Goal: Task Accomplishment & Management: Use online tool/utility

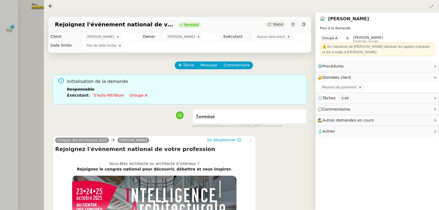
click at [29, 52] on div at bounding box center [219, 105] width 439 height 210
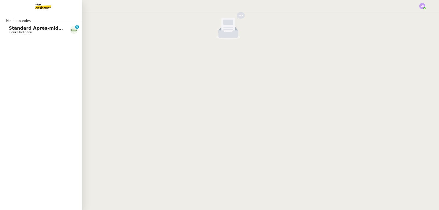
click at [16, 30] on span "Standard Après-midi - DLAB" at bounding box center [43, 28] width 69 height 5
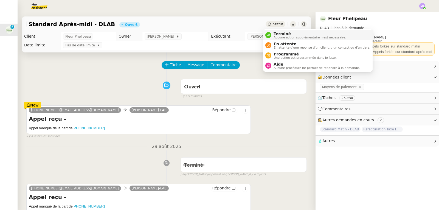
click at [278, 33] on span "Terminé" at bounding box center [309, 34] width 72 height 4
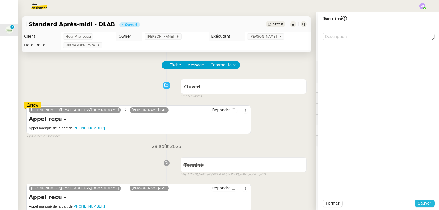
drag, startPoint x: 416, startPoint y: 205, endPoint x: 305, endPoint y: 209, distance: 111.4
click at [418, 205] on span "Sauver" at bounding box center [424, 203] width 13 height 6
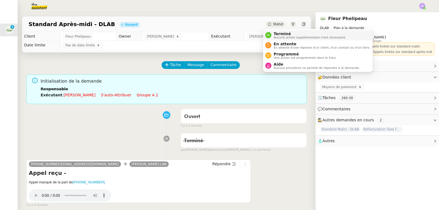
click at [274, 33] on span "Terminé" at bounding box center [309, 34] width 72 height 4
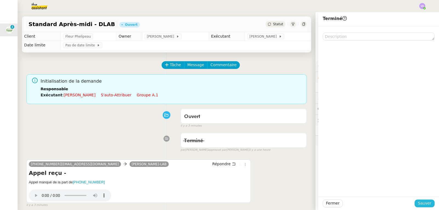
click at [423, 204] on span "Sauver" at bounding box center [424, 203] width 13 height 6
